Goal: Browse casually

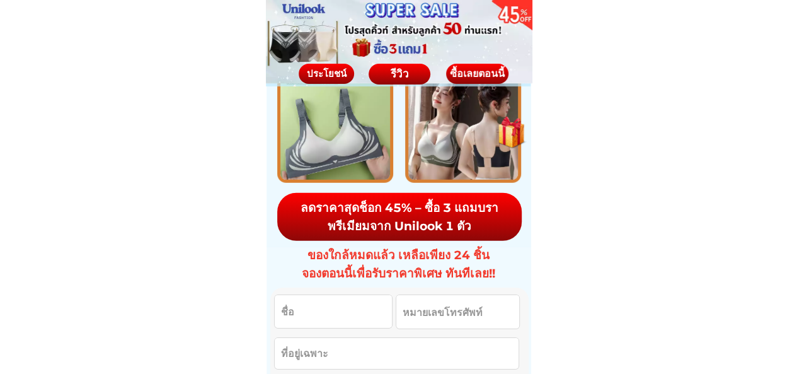
scroll to position [1638, 0]
